Goal: Task Accomplishment & Management: Use online tool/utility

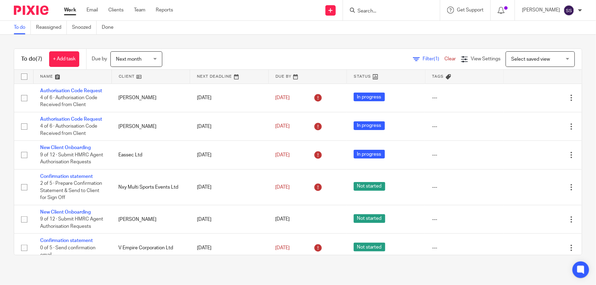
click at [378, 11] on input "Search" at bounding box center [388, 11] width 62 height 6
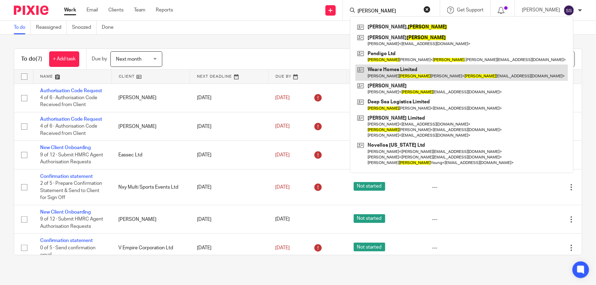
type input "david"
click at [398, 68] on link at bounding box center [462, 72] width 213 height 16
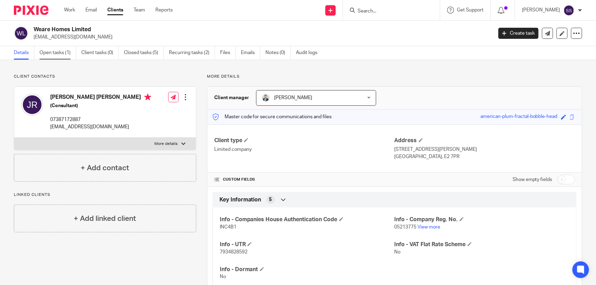
click at [53, 52] on link "Open tasks (1)" at bounding box center [57, 53] width 37 height 14
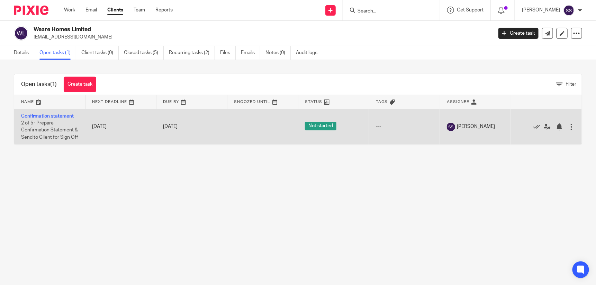
click at [47, 115] on link "Confirmation statement" at bounding box center [47, 116] width 53 height 5
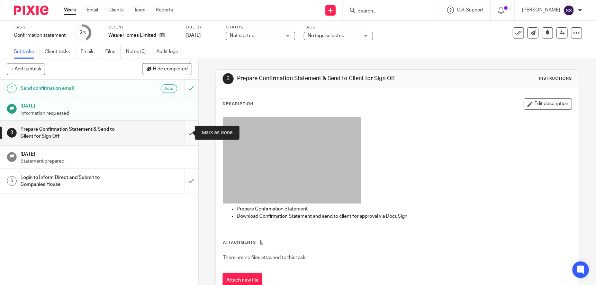
click at [185, 131] on input "submit" at bounding box center [99, 132] width 198 height 25
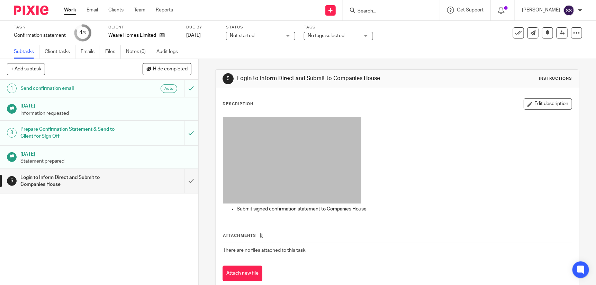
click at [186, 179] on input "submit" at bounding box center [99, 181] width 198 height 25
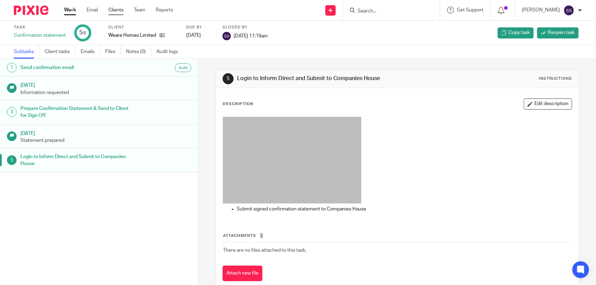
click at [117, 10] on link "Clients" at bounding box center [115, 10] width 15 height 7
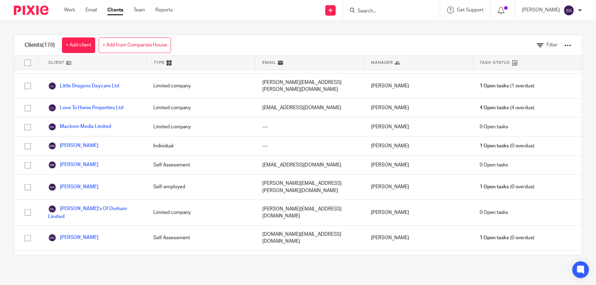
scroll to position [1847, 0]
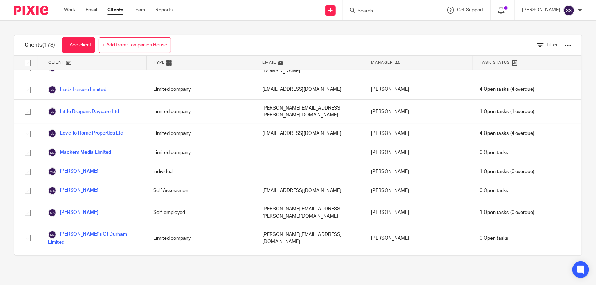
click at [512, 61] on icon at bounding box center [514, 62] width 5 height 5
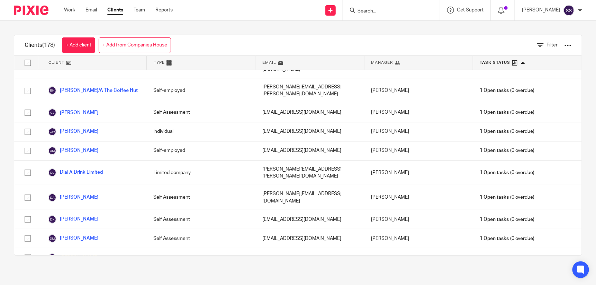
click at [521, 61] on div at bounding box center [523, 63] width 4 height 4
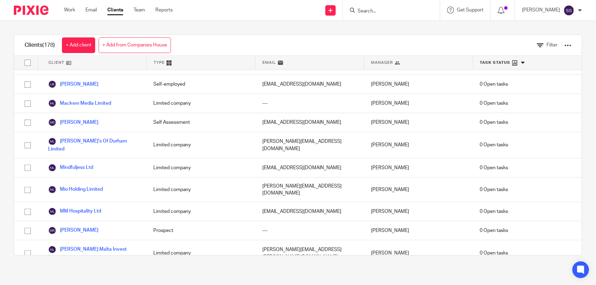
scroll to position [2750, 0]
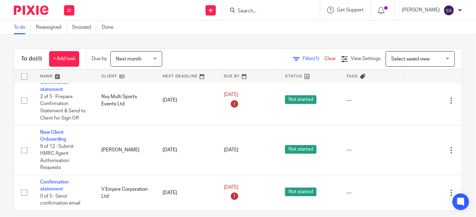
scroll to position [146, 0]
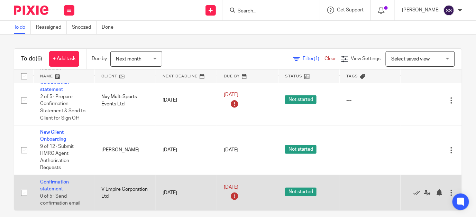
click at [50, 180] on td "Confirmation statement 0 of 5 · Send confirmation email" at bounding box center [63, 193] width 61 height 35
click at [51, 180] on link "Confirmation statement" at bounding box center [54, 186] width 29 height 12
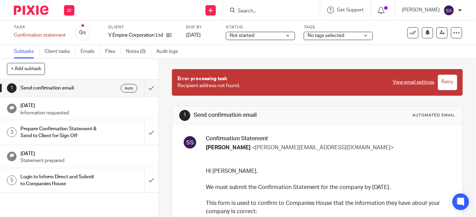
click at [404, 80] on link "View email settings" at bounding box center [414, 82] width 42 height 7
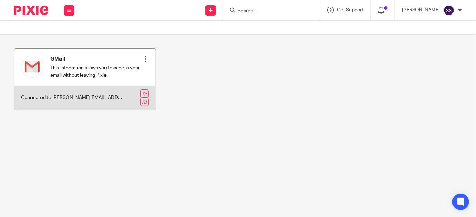
click at [142, 57] on div at bounding box center [145, 59] width 7 height 7
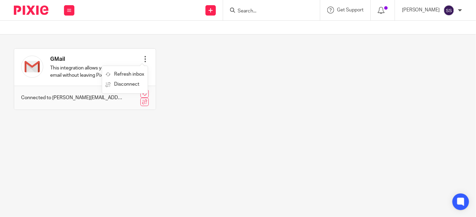
click at [190, 55] on div "GMail This integration allows you to access your email without leaving Pixie. R…" at bounding box center [232, 84] width 459 height 72
